Goal: Information Seeking & Learning: Learn about a topic

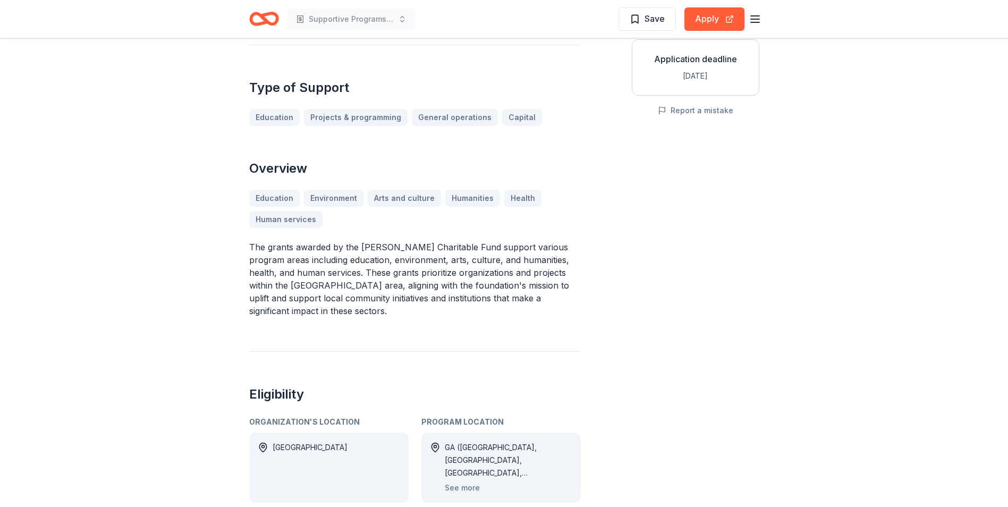
scroll to position [202, 0]
click at [459, 479] on button "See more" at bounding box center [462, 485] width 35 height 13
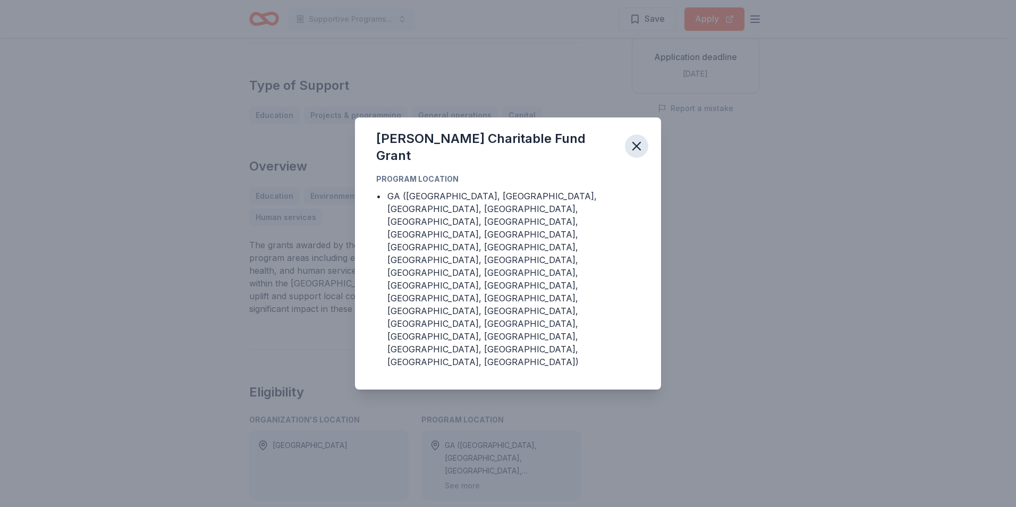
click at [631, 154] on icon "button" at bounding box center [636, 146] width 15 height 15
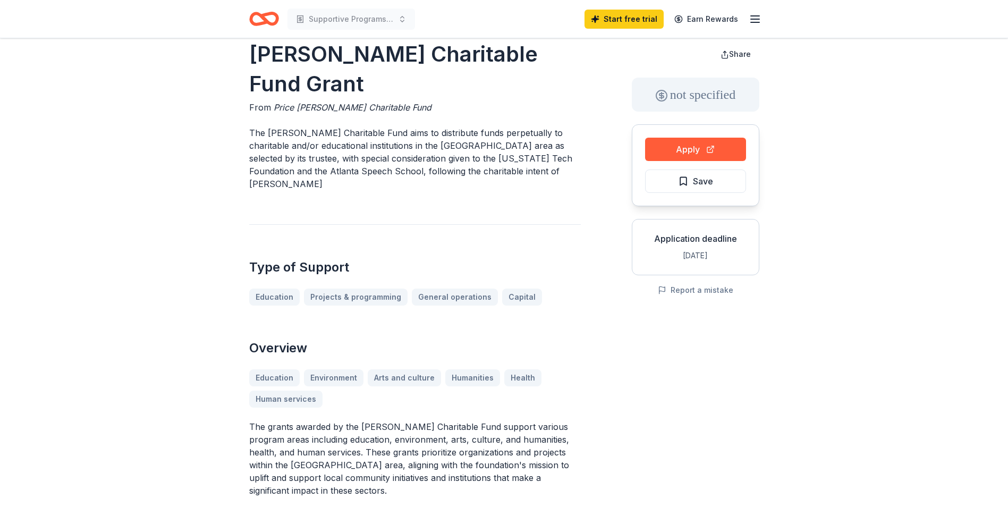
scroll to position [16, 0]
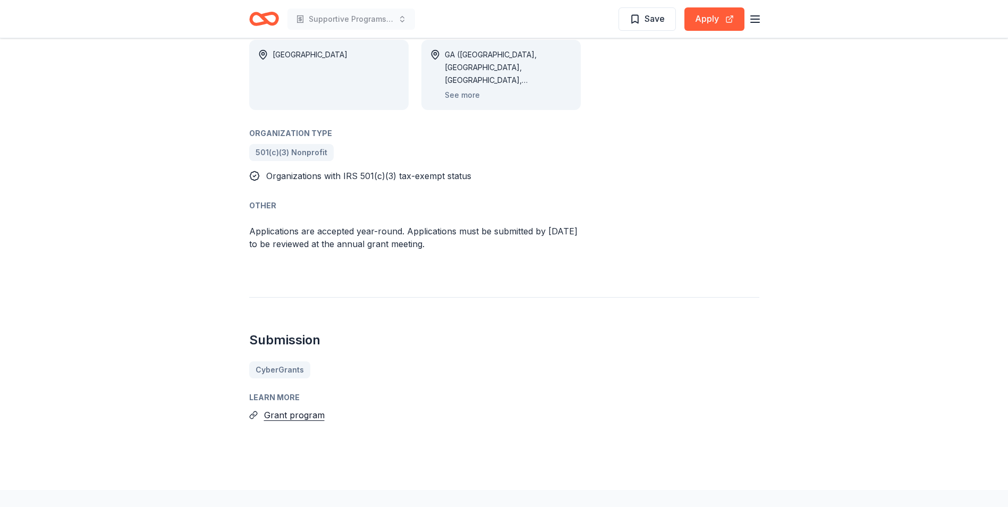
scroll to position [639, 0]
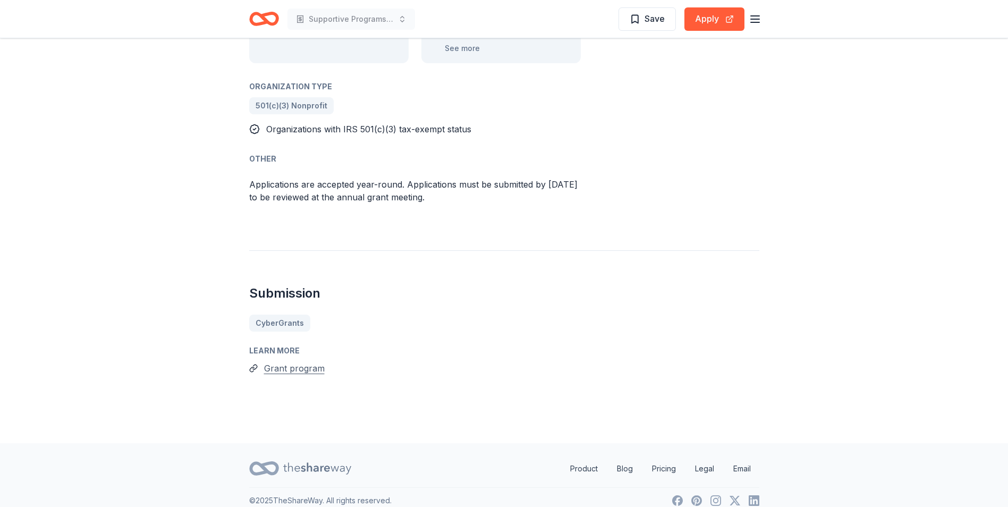
click at [298, 361] on button "Grant program" at bounding box center [294, 368] width 61 height 14
